Goal: Task Accomplishment & Management: Use online tool/utility

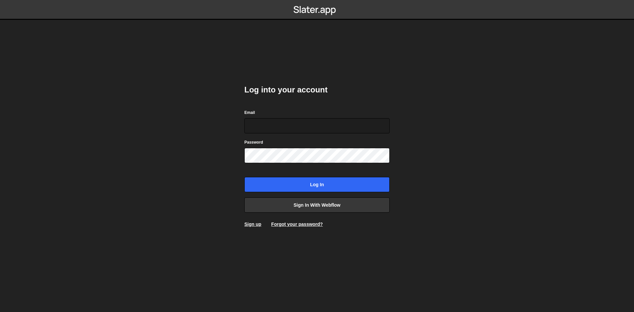
click at [301, 136] on form "Email Password Log in" at bounding box center [316, 150] width 145 height 83
click at [311, 131] on input "Email" at bounding box center [316, 125] width 145 height 15
click at [346, 204] on link "Sign in with Webflow" at bounding box center [316, 204] width 145 height 15
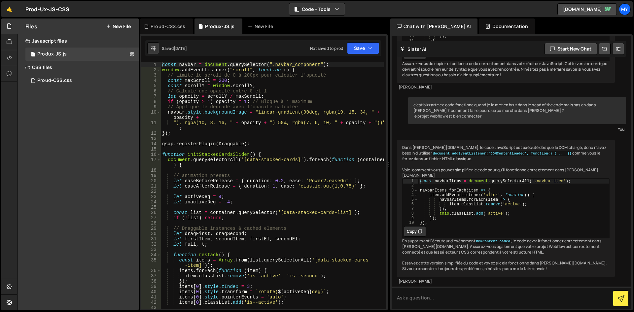
scroll to position [1199, 0]
click at [73, 75] on div "Proud-CSS.css 0" at bounding box center [81, 80] width 113 height 13
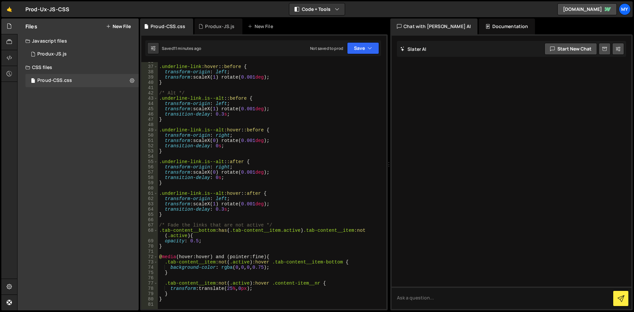
scroll to position [307, 0]
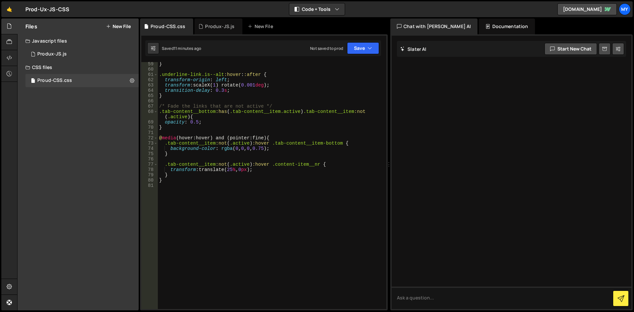
click at [277, 216] on div "} .underline-link.is--alt :hover : :after { transform-origin : left ; transform…" at bounding box center [271, 190] width 226 height 258
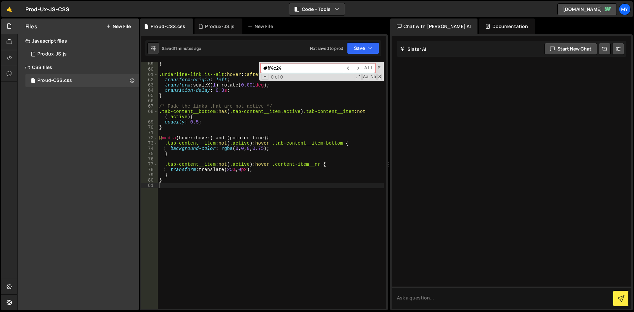
click at [331, 68] on input "#ff4c24" at bounding box center [302, 68] width 83 height 10
type input "#ff4c24"
